Goal: Book appointment/travel/reservation

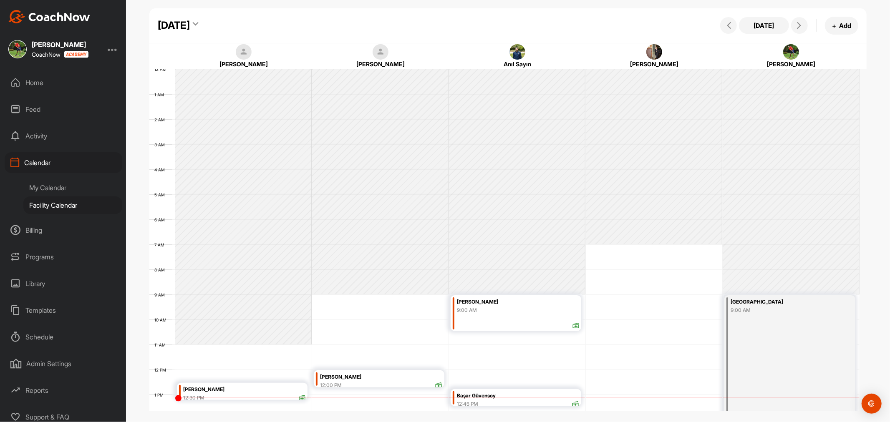
scroll to position [144, 0]
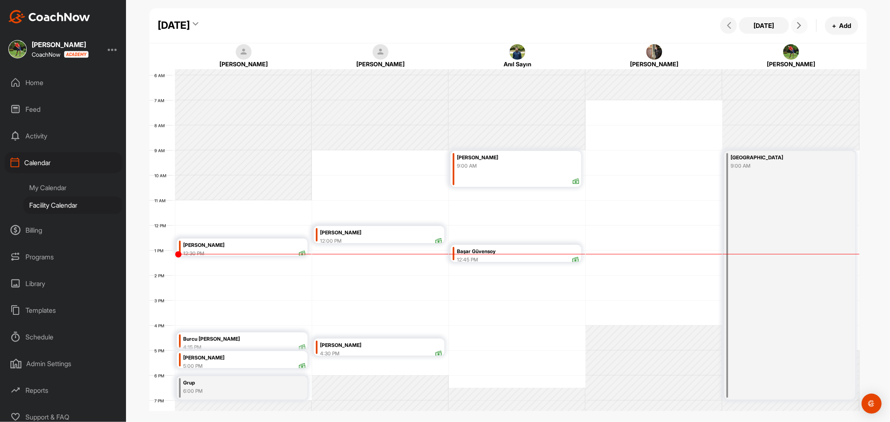
click at [793, 19] on button at bounding box center [799, 25] width 17 height 17
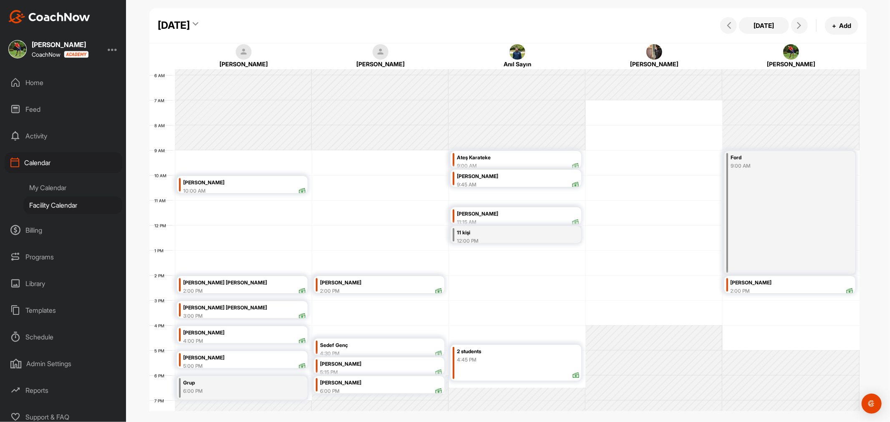
click at [190, 19] on div "[DATE]" at bounding box center [174, 25] width 32 height 15
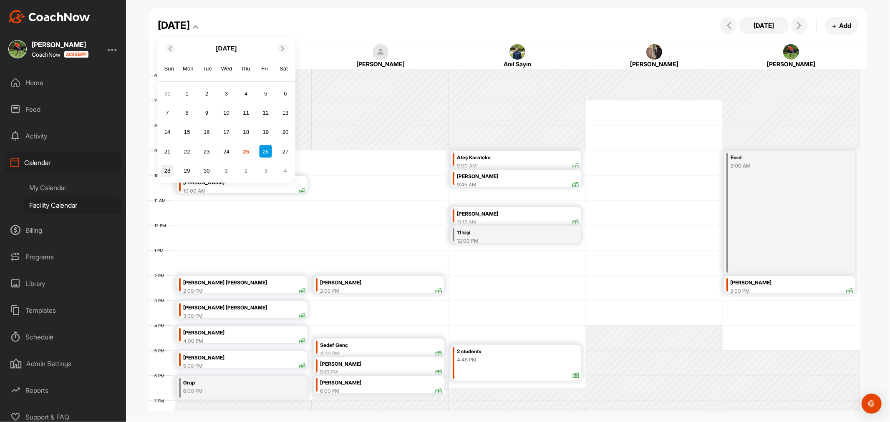
click at [170, 168] on div "28" at bounding box center [167, 170] width 13 height 13
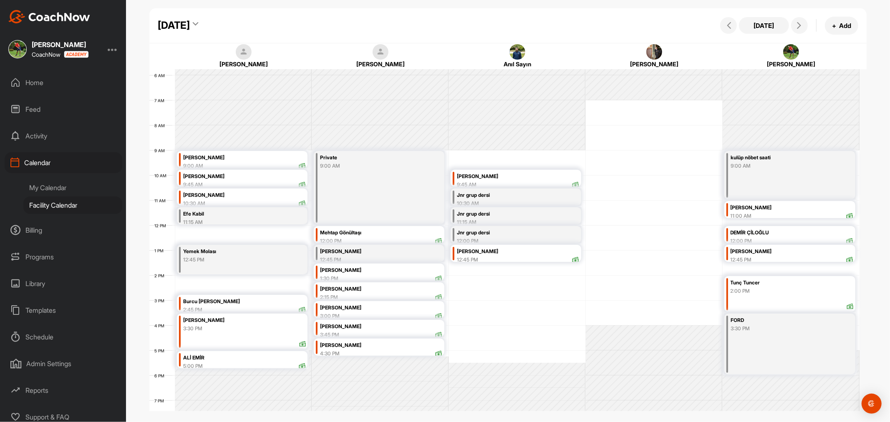
click at [474, 279] on div "12 AM 1 AM 2 AM 3 AM 4 AM 5 AM 6 AM 7 AM 8 AM 9 AM 10 AM 11 AM 12 PM 1 PM 2 PM …" at bounding box center [504, 225] width 710 height 601
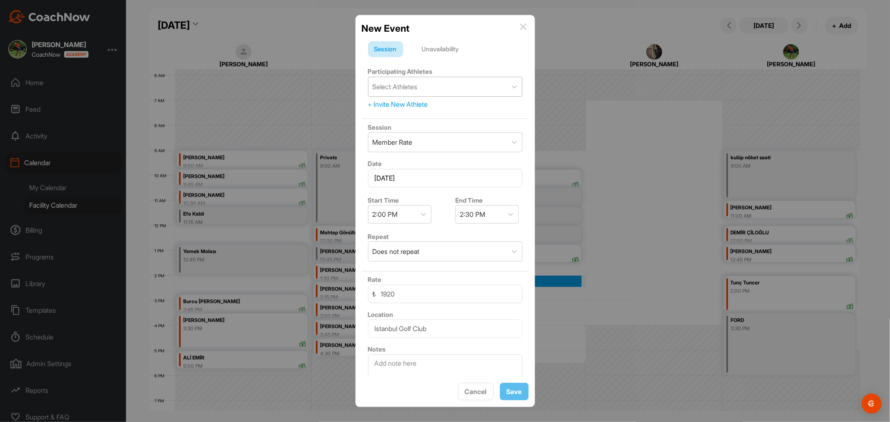
click at [426, 88] on div "Select Athletes" at bounding box center [438, 86] width 139 height 19
type input "zey"
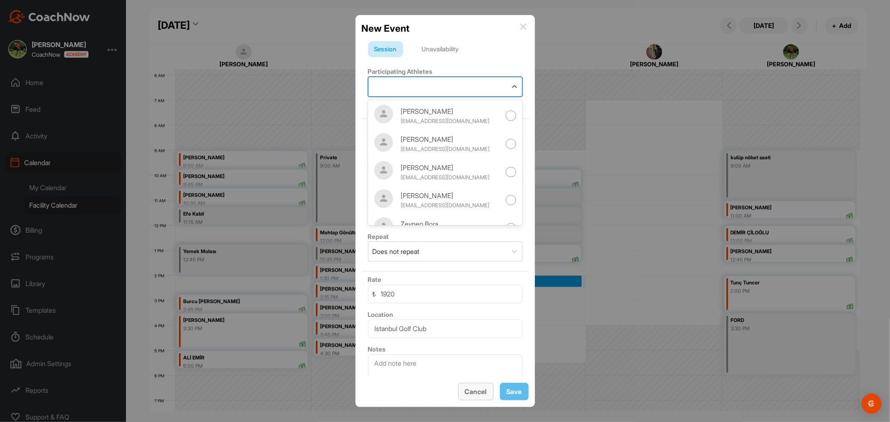
click at [481, 392] on span "Cancel" at bounding box center [476, 392] width 22 height 8
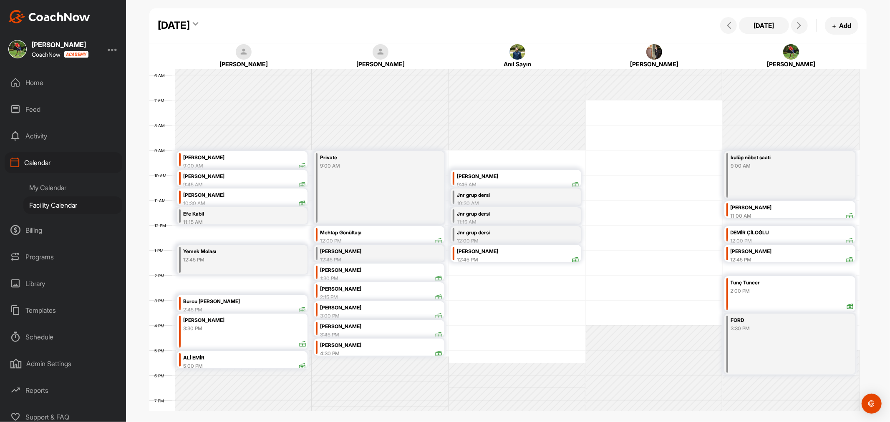
click at [511, 280] on div "12 AM 1 AM 2 AM 3 AM 4 AM 5 AM 6 AM 7 AM 8 AM 9 AM 10 AM 11 AM 12 PM 1 PM 2 PM …" at bounding box center [504, 225] width 710 height 601
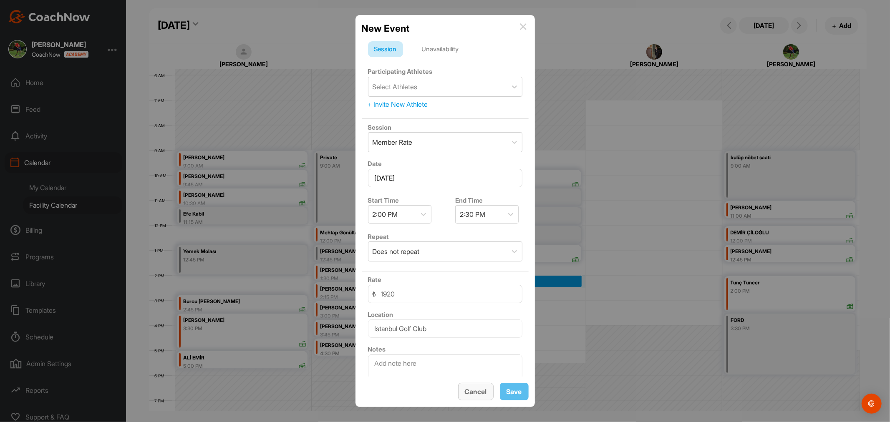
click at [477, 394] on span "Cancel" at bounding box center [476, 392] width 22 height 8
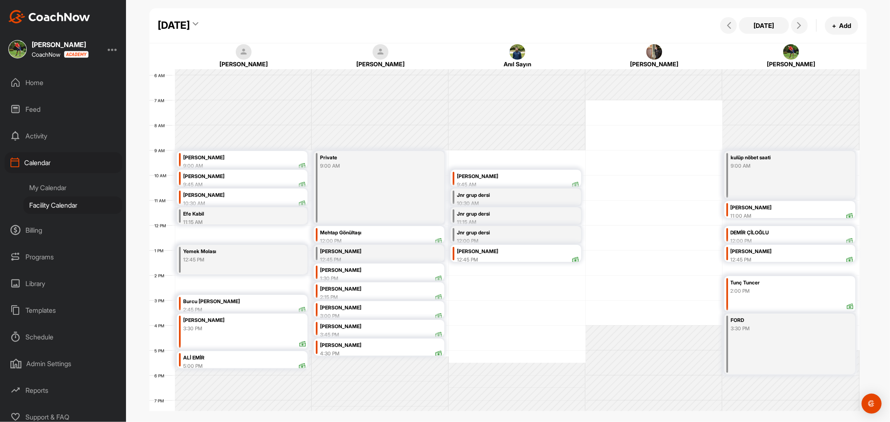
click at [473, 268] on div "12 AM 1 AM 2 AM 3 AM 4 AM 5 AM 6 AM 7 AM 8 AM 9 AM 10 AM 11 AM 12 PM 1 PM 2 PM …" at bounding box center [504, 225] width 710 height 601
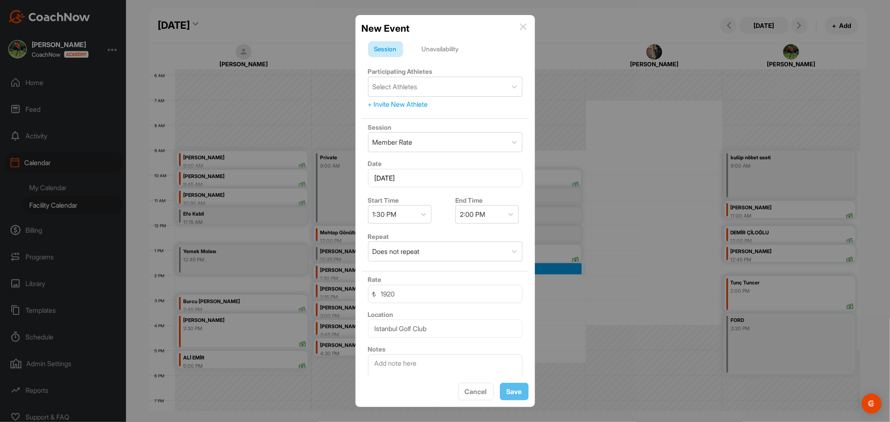
click at [448, 51] on div "Unavailability" at bounding box center [441, 49] width 50 height 16
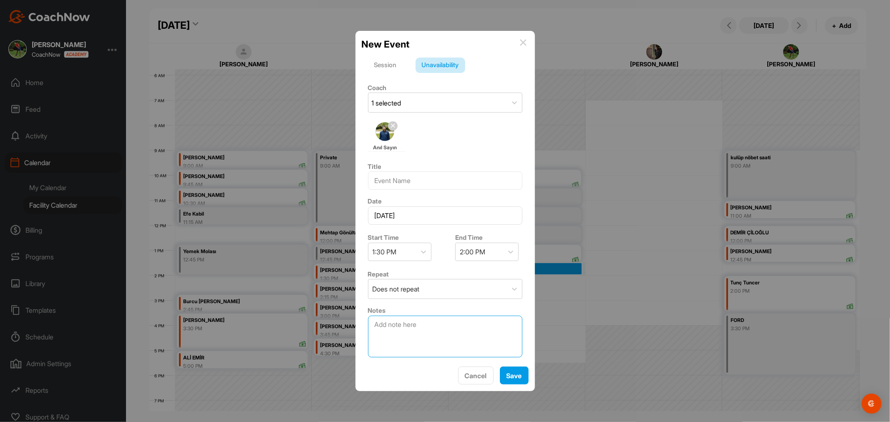
click at [422, 332] on textarea at bounding box center [445, 337] width 154 height 42
type textarea "[PERSON_NAME] 1 ders -"
click at [431, 179] on input at bounding box center [445, 181] width 154 height 18
type input "rez."
click at [495, 342] on textarea "[PERSON_NAME] 1 ders -" at bounding box center [445, 337] width 154 height 42
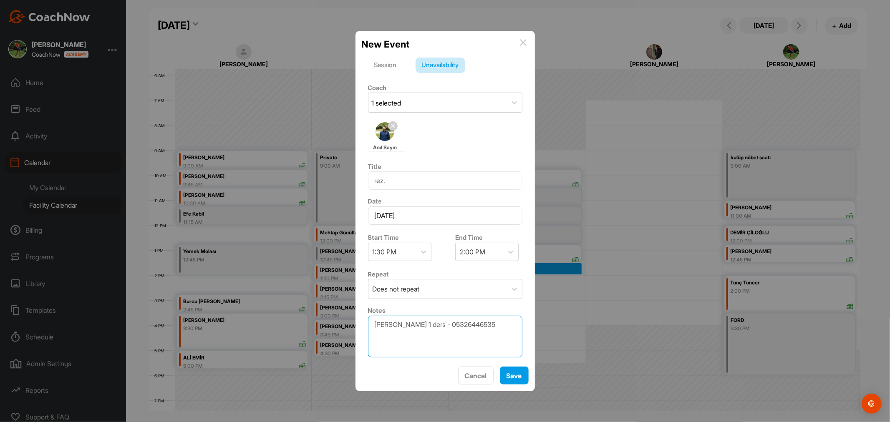
click at [489, 324] on textarea "[PERSON_NAME] 1 ders - 05326446535" at bounding box center [445, 337] width 154 height 42
click at [476, 324] on textarea "[PERSON_NAME] 1 ders - 05326446535" at bounding box center [445, 337] width 154 height 42
click at [490, 323] on textarea "[PERSON_NAME] 1 ders - 0532 6446535" at bounding box center [445, 337] width 154 height 42
type textarea "[PERSON_NAME] 1 ders - 0532 644 6535"
drag, startPoint x: 519, startPoint y: 376, endPoint x: 464, endPoint y: 183, distance: 200.9
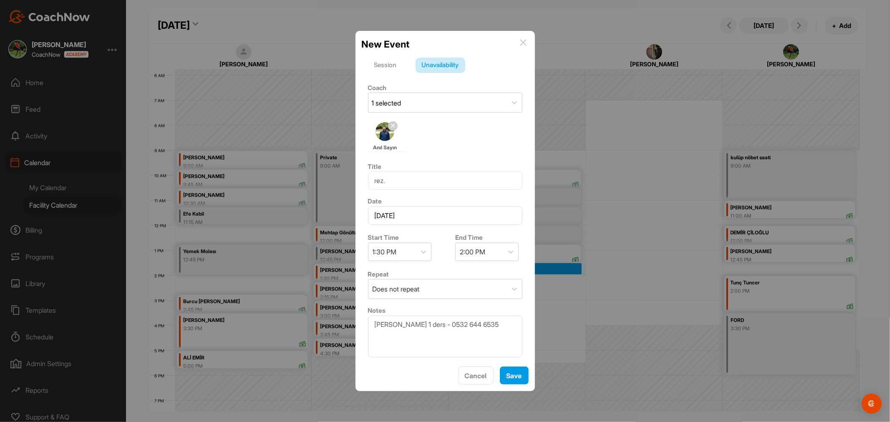
click at [452, 139] on div "Anıl Sayın" at bounding box center [445, 137] width 154 height 36
click at [515, 375] on span "Save" at bounding box center [514, 376] width 15 height 8
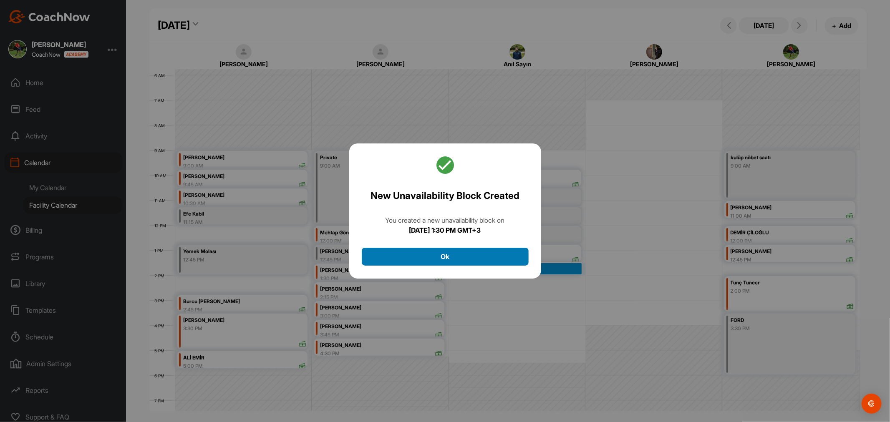
click at [467, 256] on button "Ok" at bounding box center [445, 257] width 167 height 18
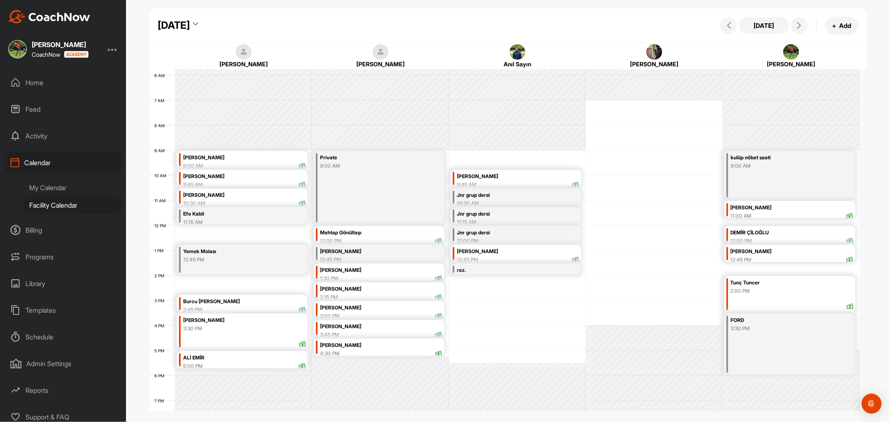
click at [782, 256] on div "12:45 PM" at bounding box center [792, 260] width 123 height 8
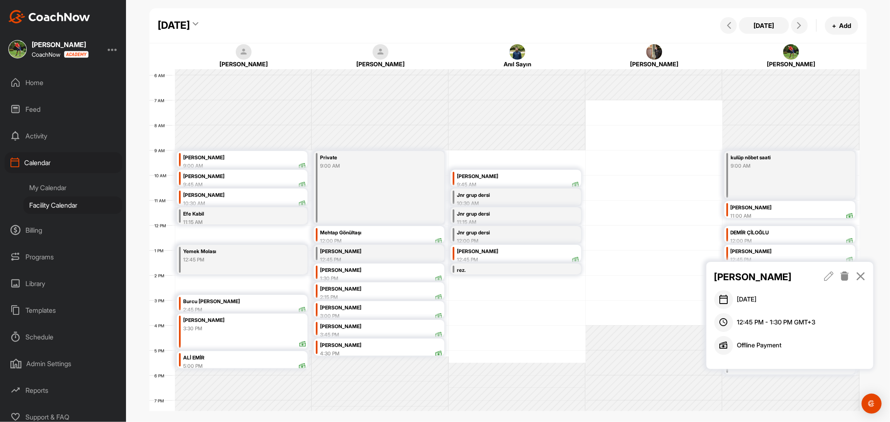
click at [866, 273] on div "[PERSON_NAME] [DATE] 12:45 PM - 1:30 PM GMT+3 Offline Payment" at bounding box center [790, 315] width 167 height 107
click at [861, 275] on icon at bounding box center [861, 276] width 10 height 9
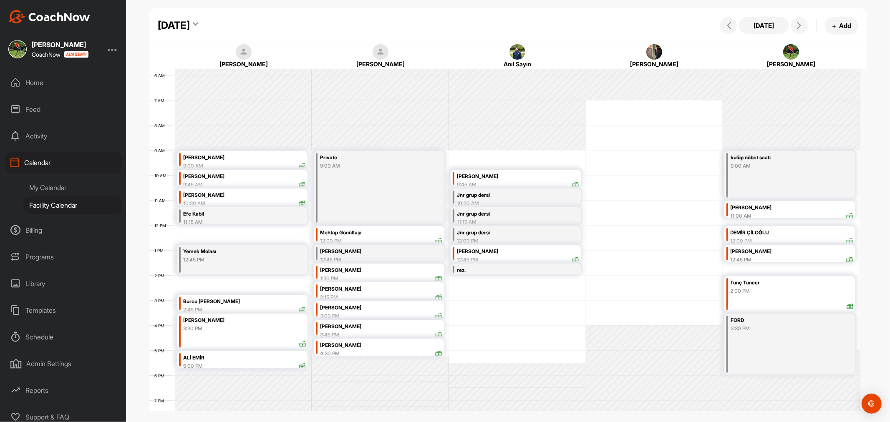
click at [198, 25] on icon at bounding box center [195, 25] width 5 height 8
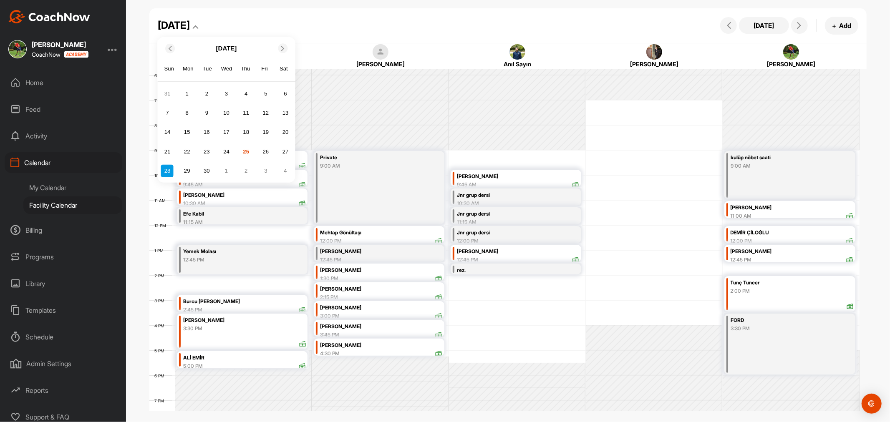
click at [281, 45] on div at bounding box center [283, 48] width 10 height 10
click at [169, 109] on div "5" at bounding box center [167, 113] width 13 height 13
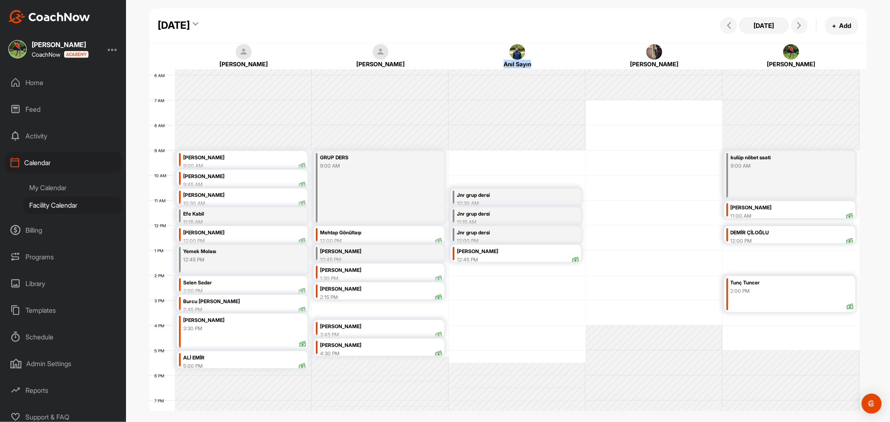
drag, startPoint x: 505, startPoint y: 63, endPoint x: 533, endPoint y: 66, distance: 27.3
click at [533, 66] on div "Anıl Sayın" at bounding box center [518, 64] width 114 height 9
click at [533, 63] on div "Anıl Sayın" at bounding box center [518, 64] width 114 height 9
drag, startPoint x: 508, startPoint y: 63, endPoint x: 538, endPoint y: 63, distance: 30.1
click at [538, 63] on div "Anıl Sayın" at bounding box center [518, 64] width 114 height 9
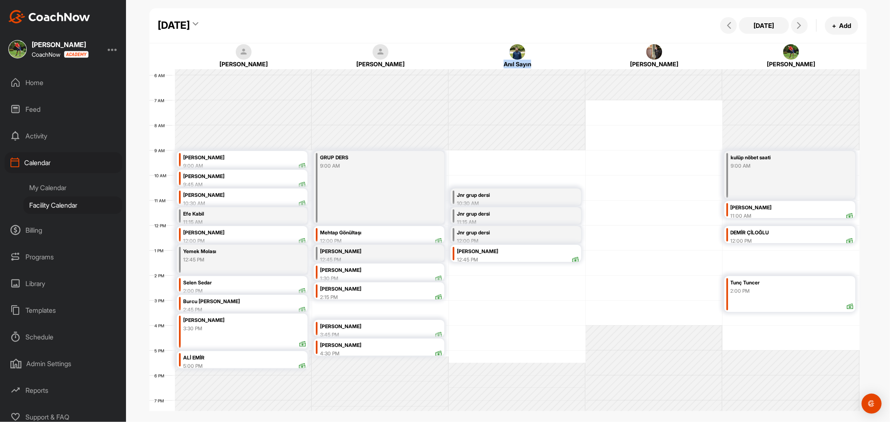
click at [526, 62] on div "Anıl Sayın" at bounding box center [518, 64] width 114 height 9
drag, startPoint x: 531, startPoint y: 64, endPoint x: 503, endPoint y: 66, distance: 27.6
click at [503, 66] on div "Anıl Sayın" at bounding box center [518, 64] width 114 height 9
click at [501, 64] on div "Anıl Sayın" at bounding box center [518, 64] width 114 height 9
drag, startPoint x: 503, startPoint y: 64, endPoint x: 536, endPoint y: 68, distance: 33.2
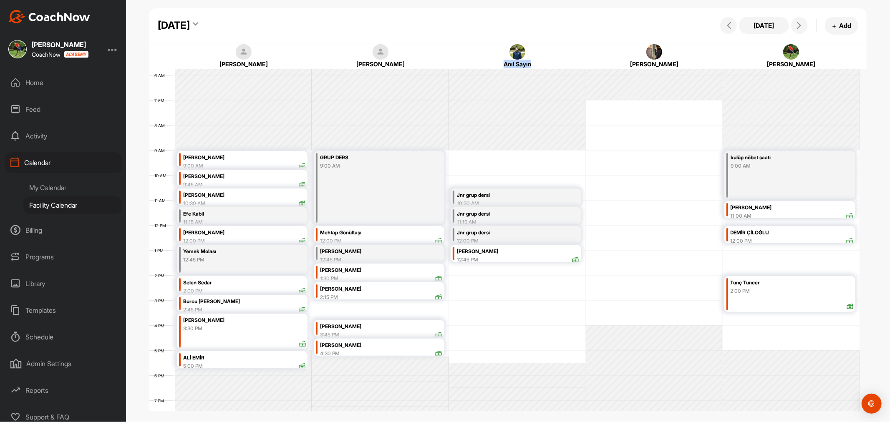
click at [536, 68] on div "Anıl Sayın" at bounding box center [518, 64] width 114 height 9
click at [532, 65] on div "Anıl Sayın" at bounding box center [518, 64] width 114 height 9
